Goal: Transaction & Acquisition: Purchase product/service

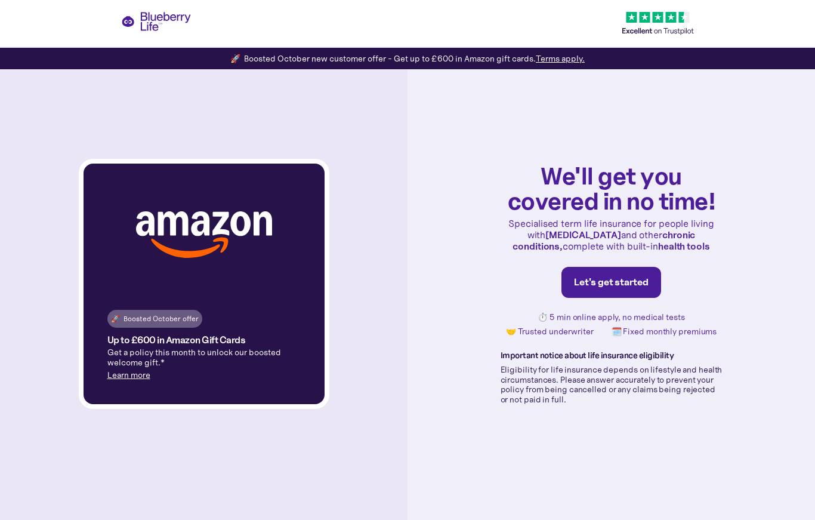
click at [620, 271] on link "Let's get started" at bounding box center [612, 282] width 100 height 31
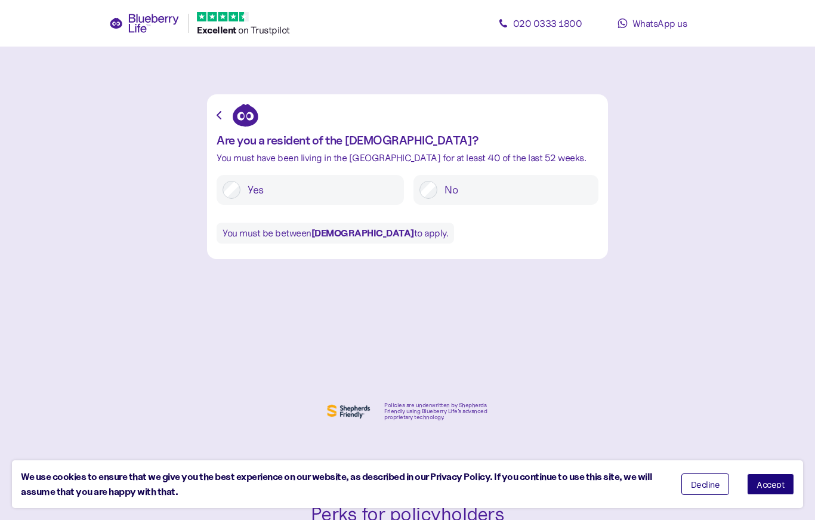
click at [249, 185] on label "Yes" at bounding box center [320, 190] width 158 height 18
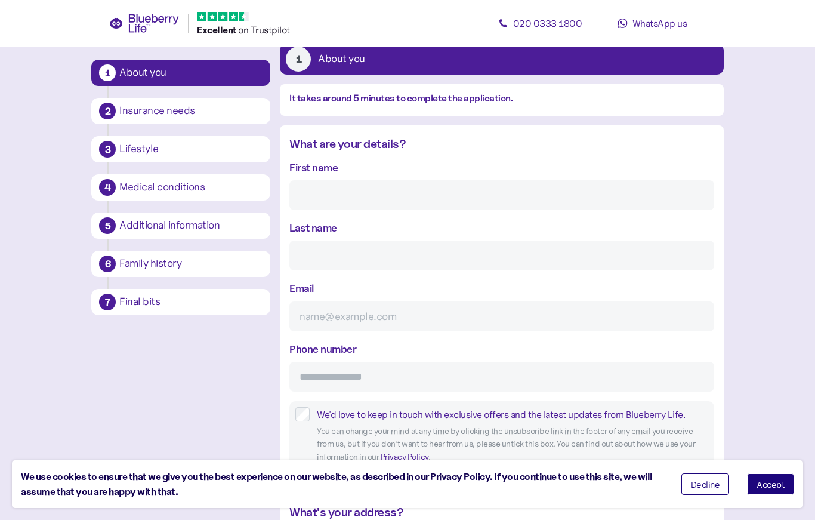
scroll to position [69, 0]
